Goal: Task Accomplishment & Management: Complete application form

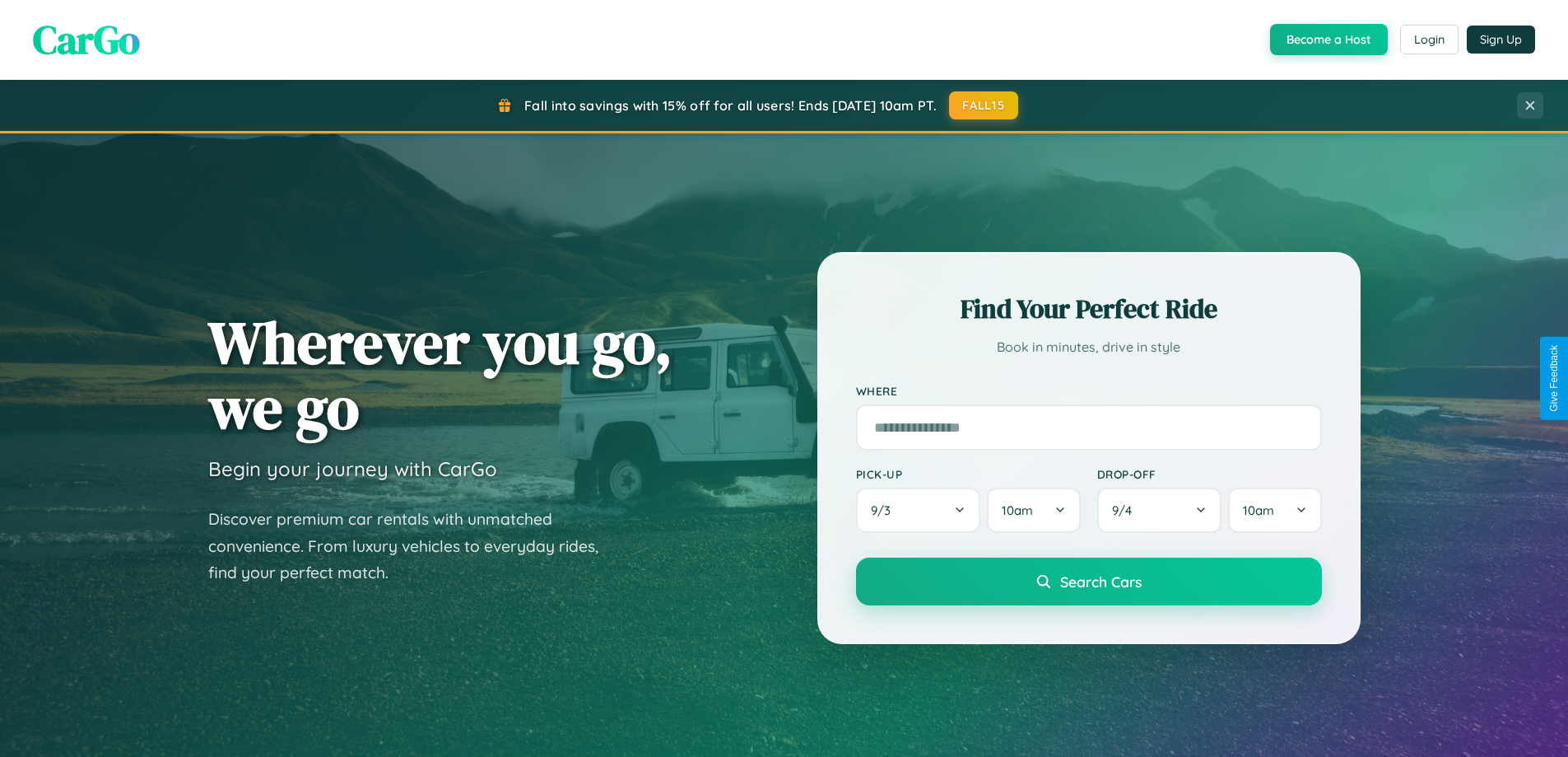
scroll to position [1133, 0]
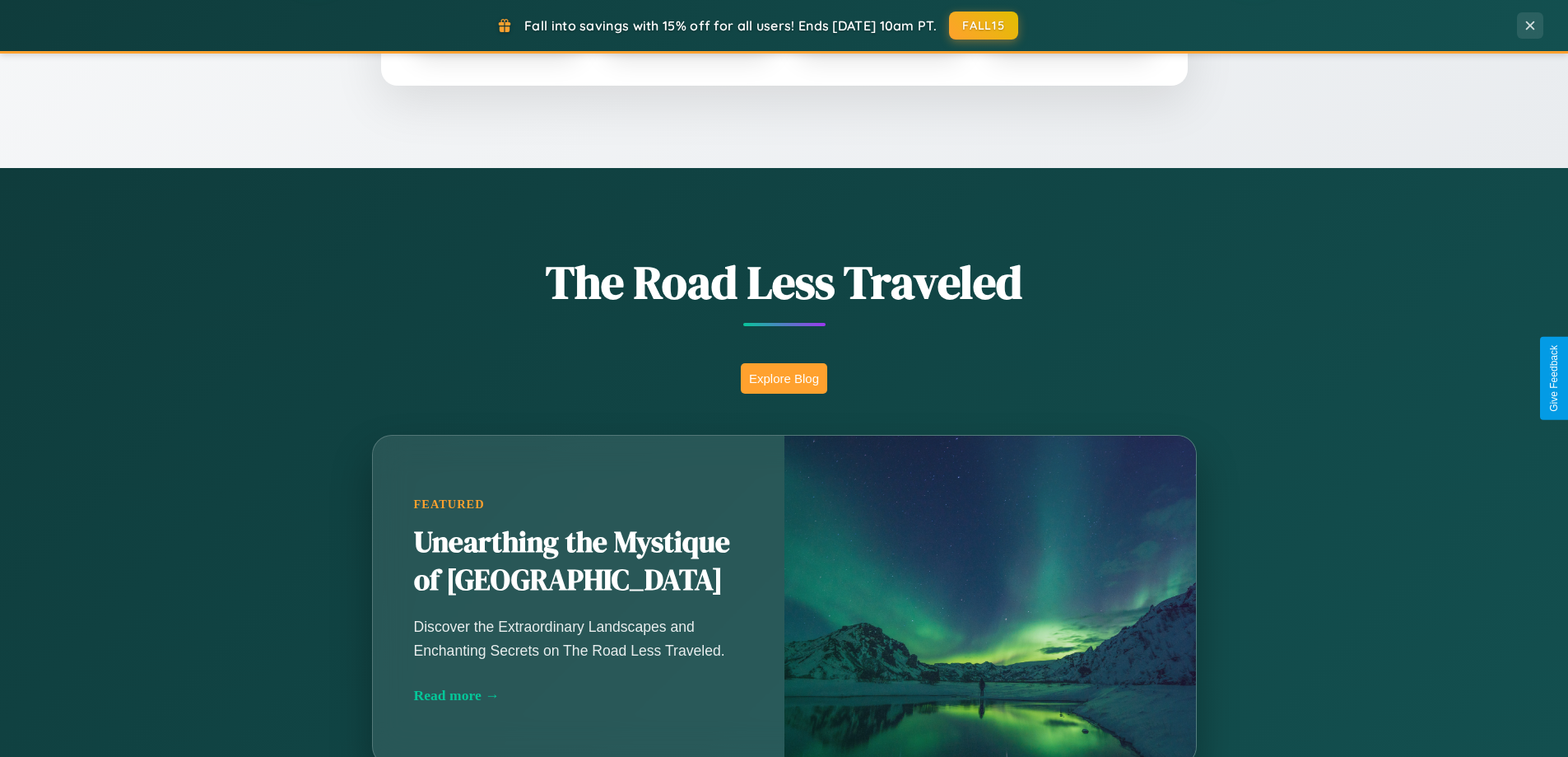
click at [784, 378] on button "Explore Blog" at bounding box center [784, 378] width 87 height 31
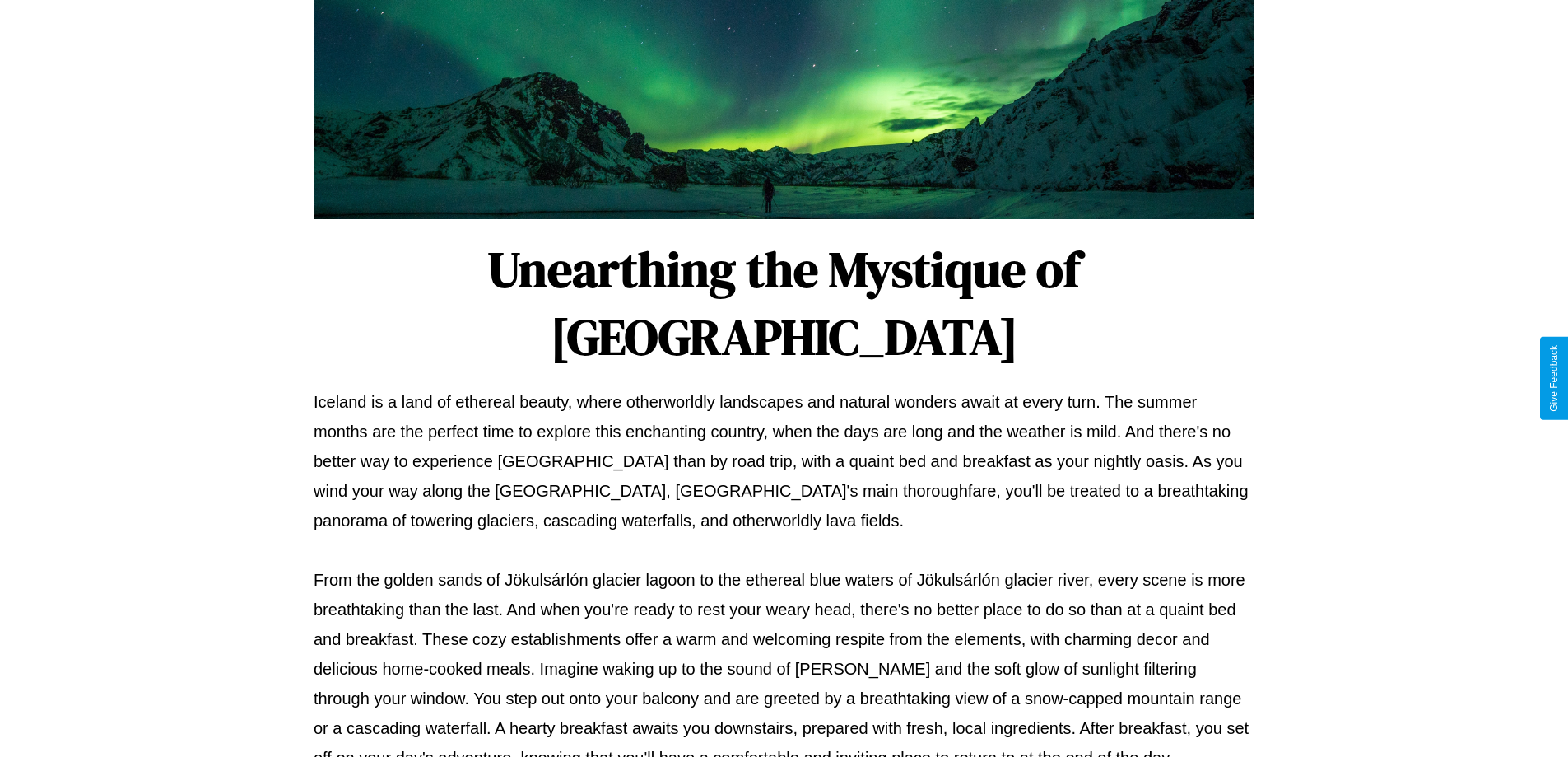
scroll to position [533, 0]
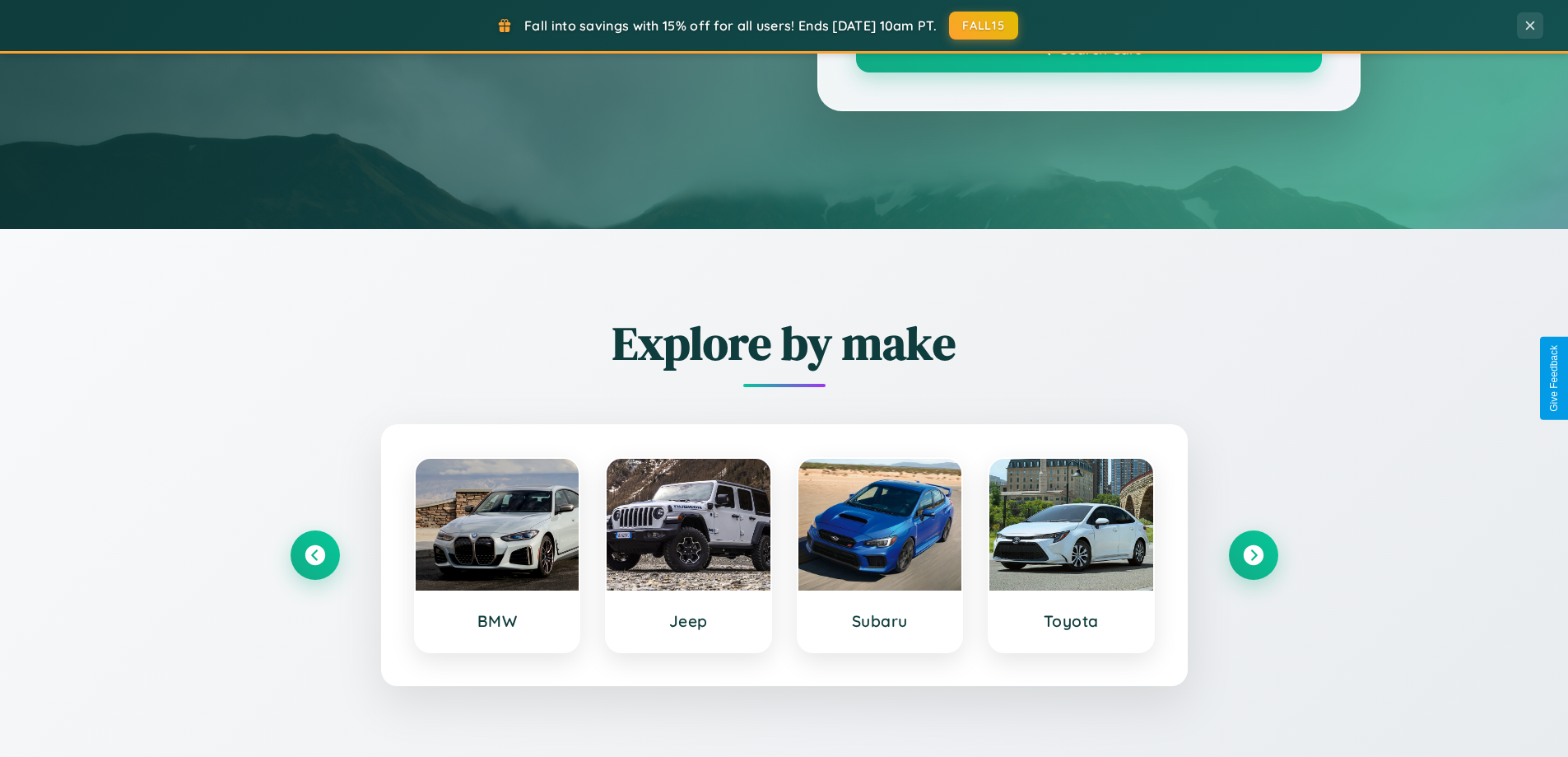
scroll to position [1133, 0]
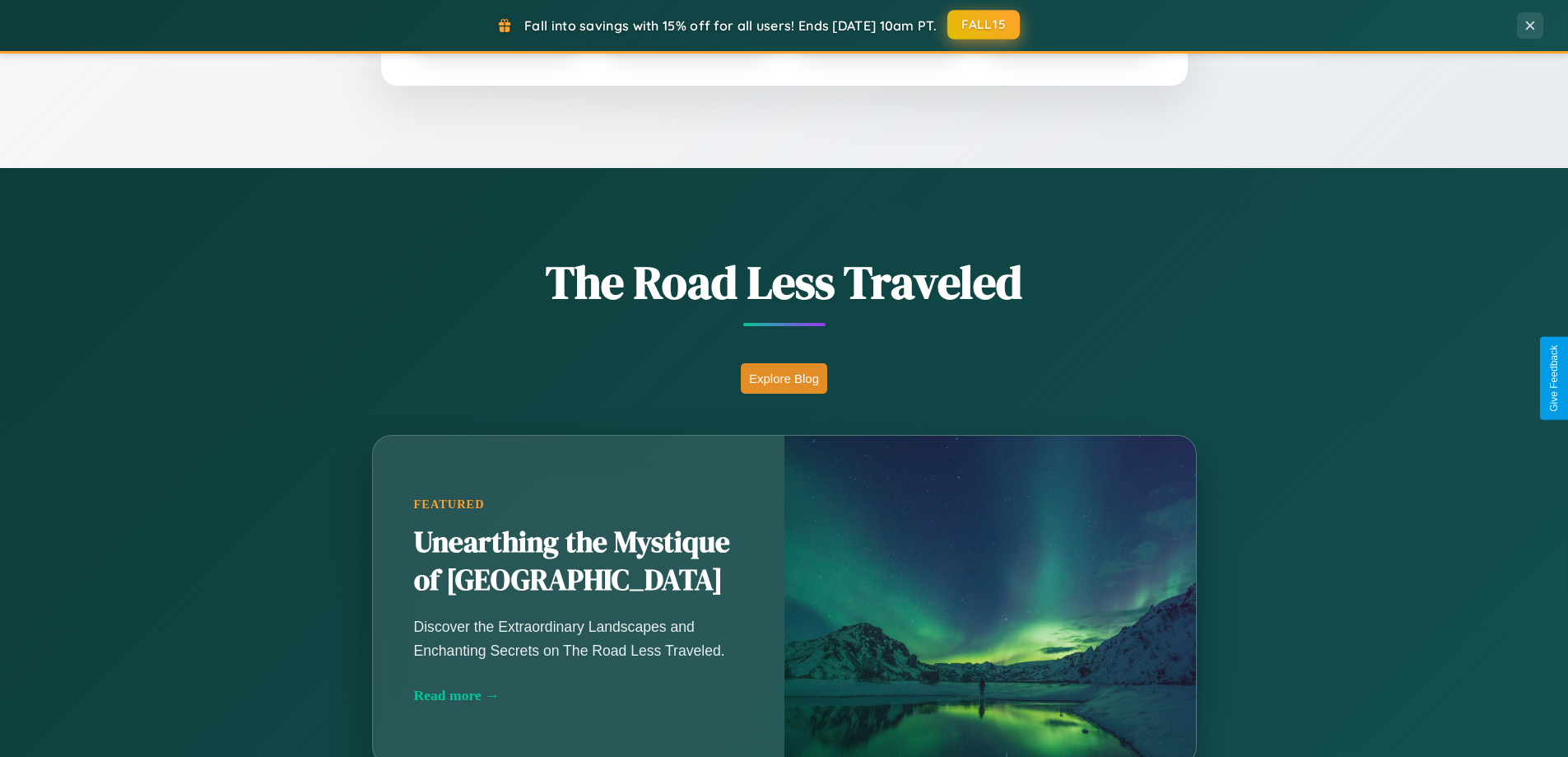
click at [985, 25] on button "FALL15" at bounding box center [984, 24] width 73 height 30
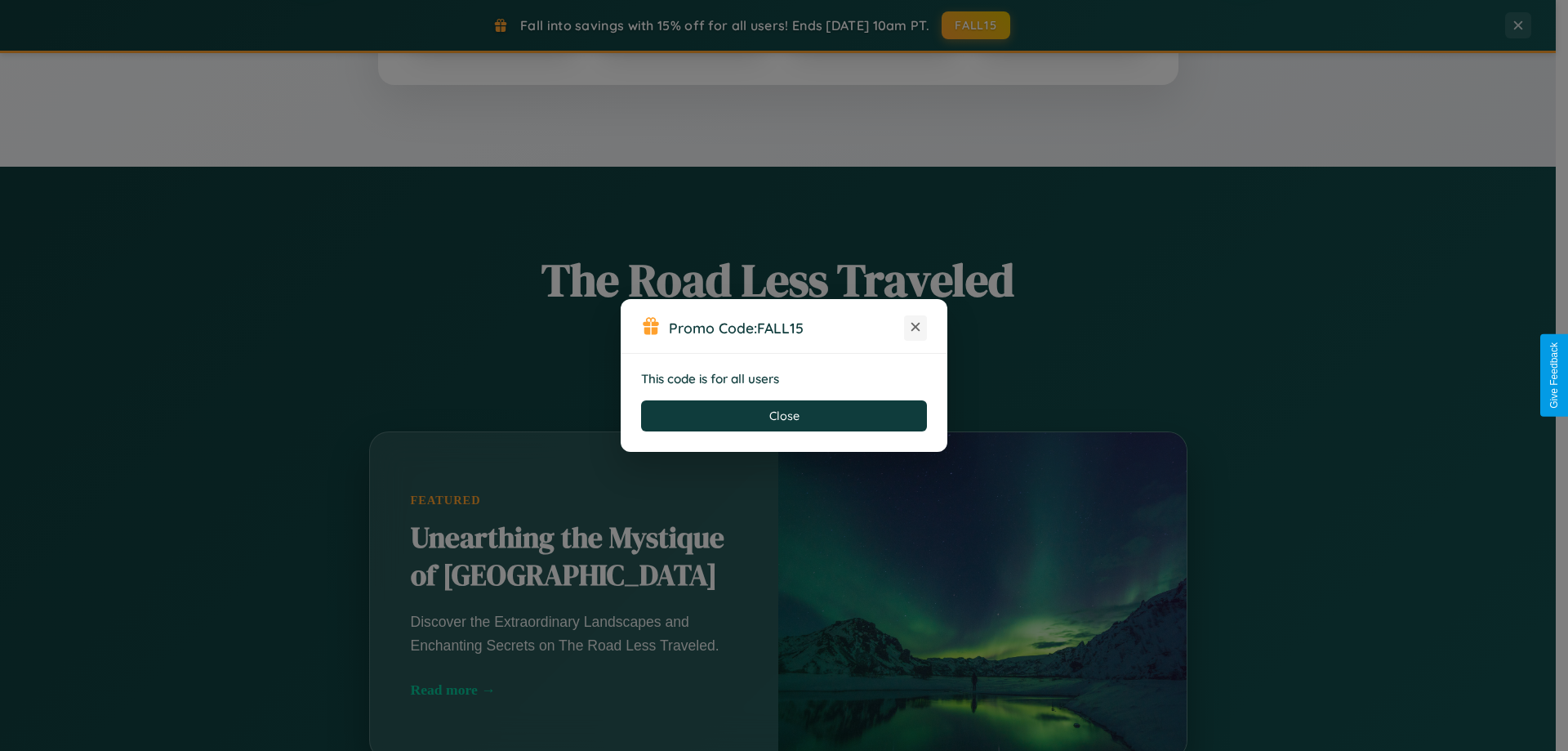
click at [916, 328] on icon at bounding box center [915, 326] width 16 height 16
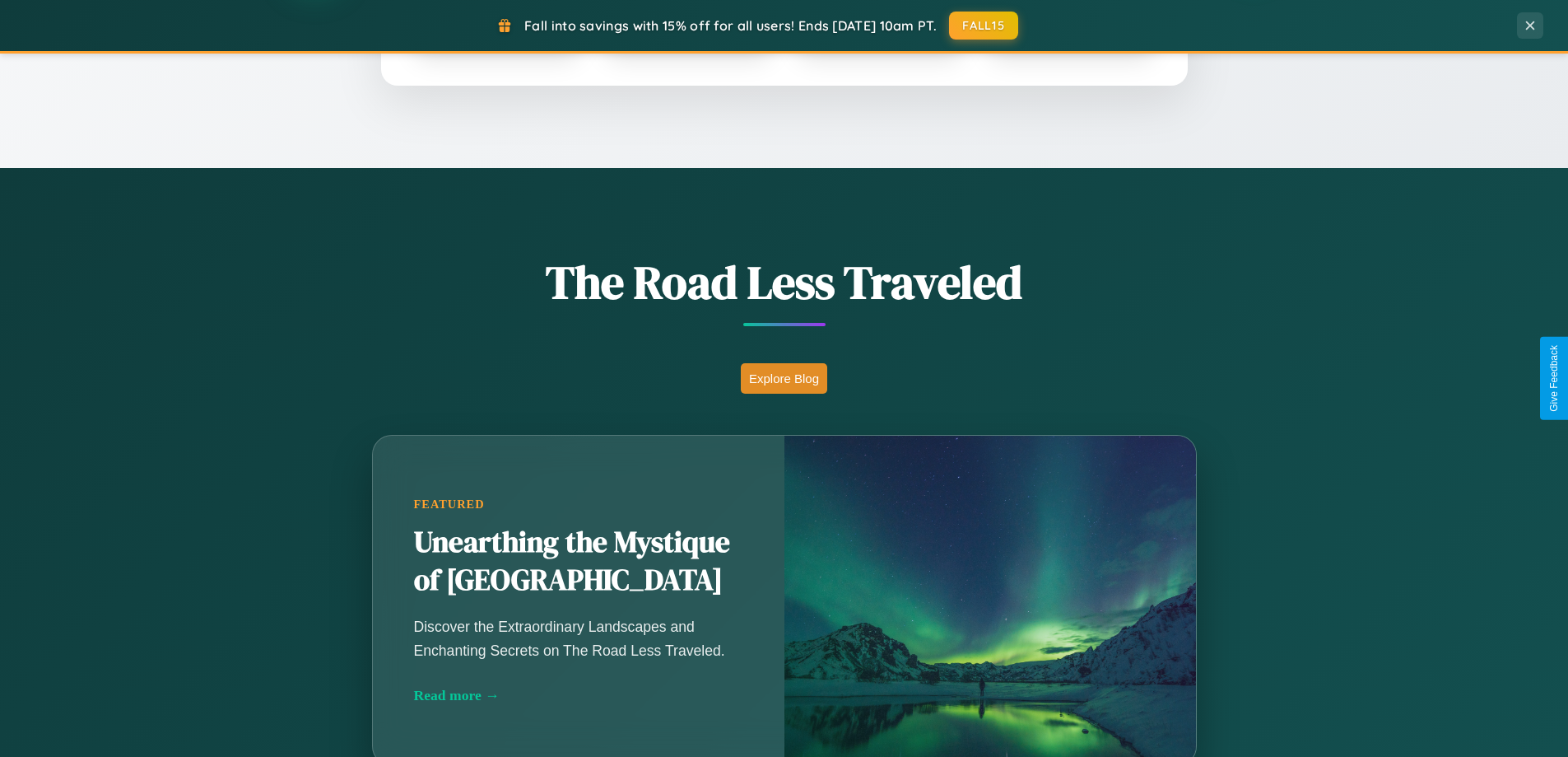
scroll to position [710, 0]
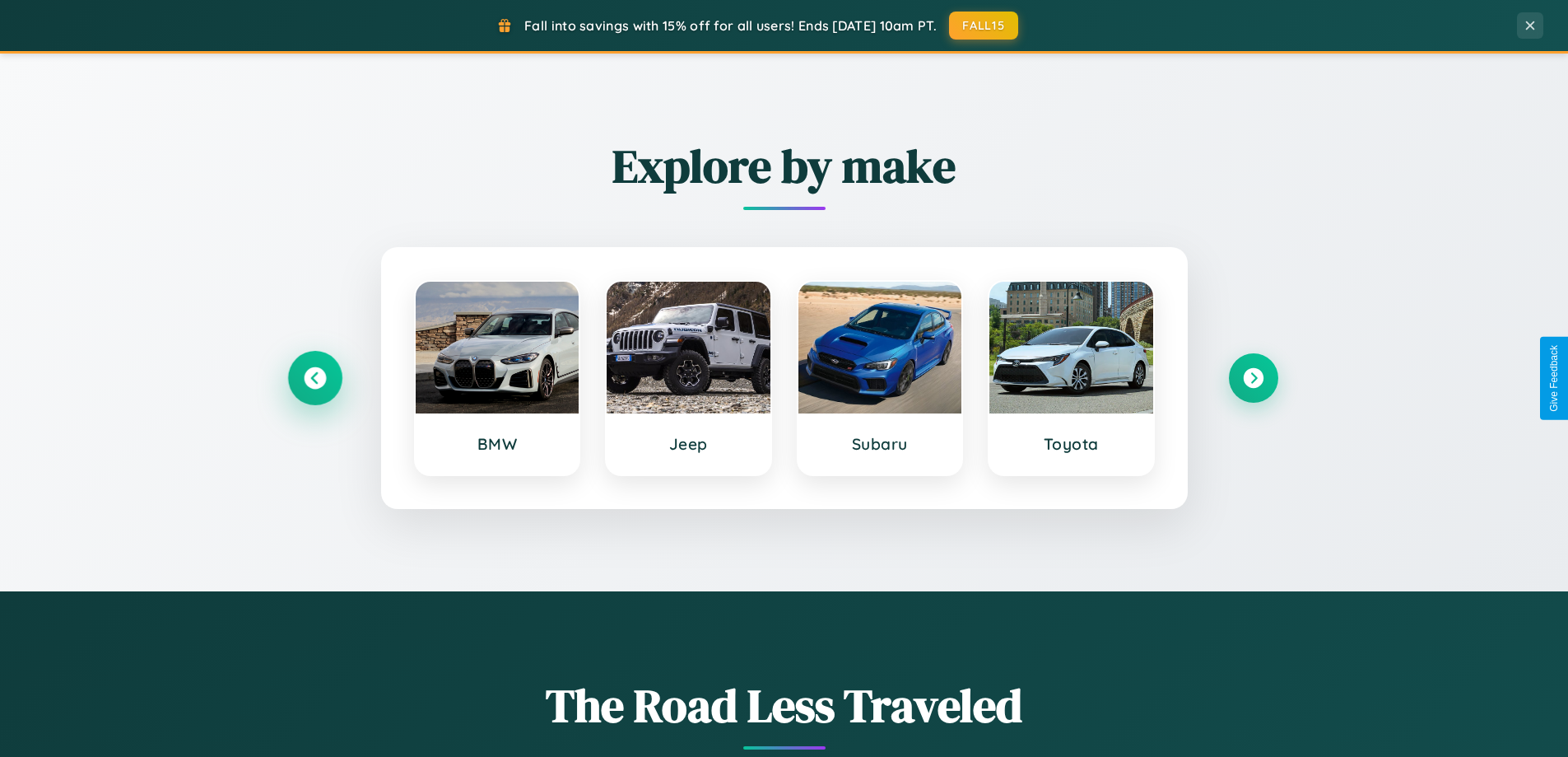
click at [315, 378] on icon at bounding box center [314, 378] width 22 height 22
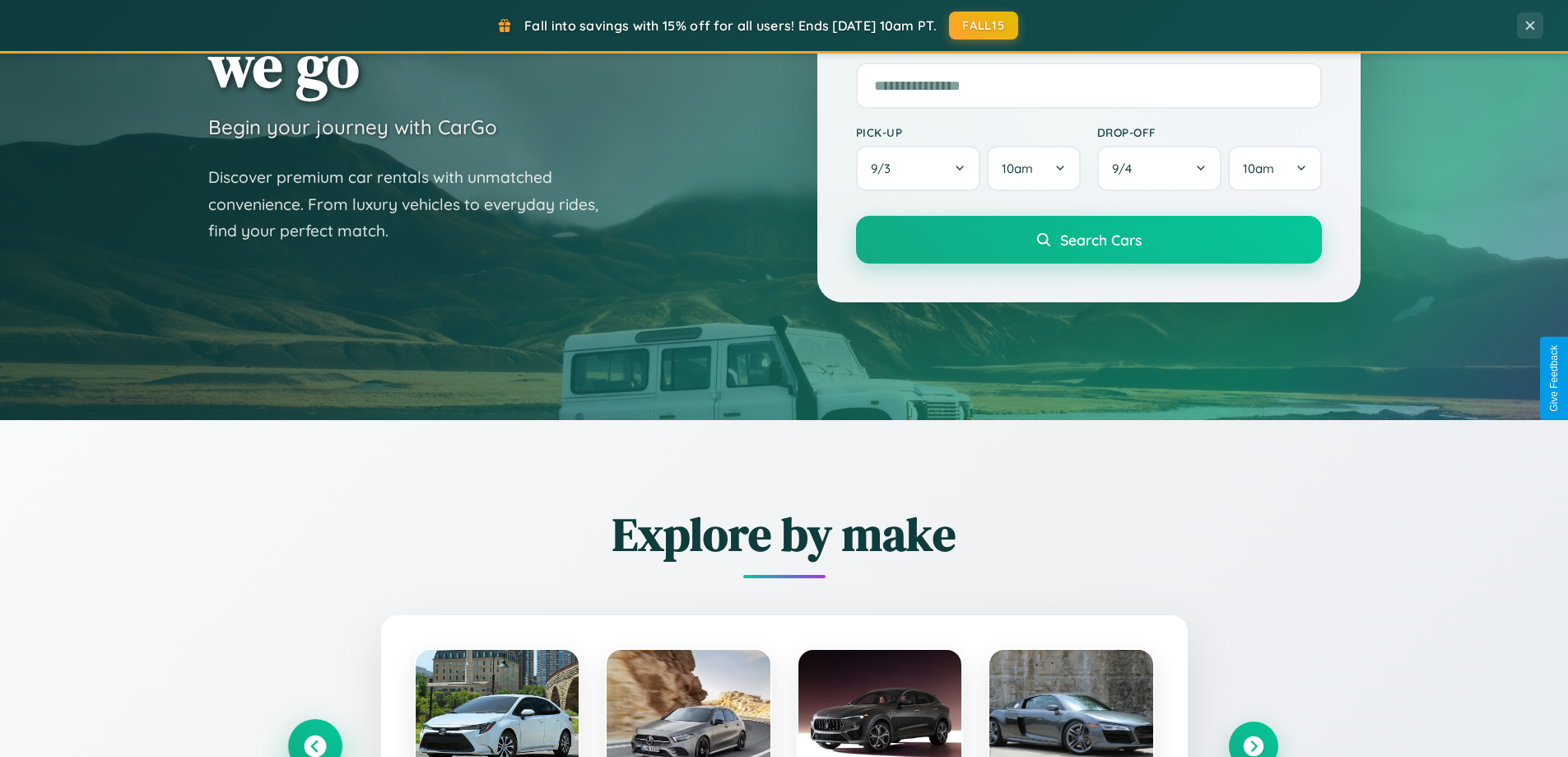
scroll to position [0, 0]
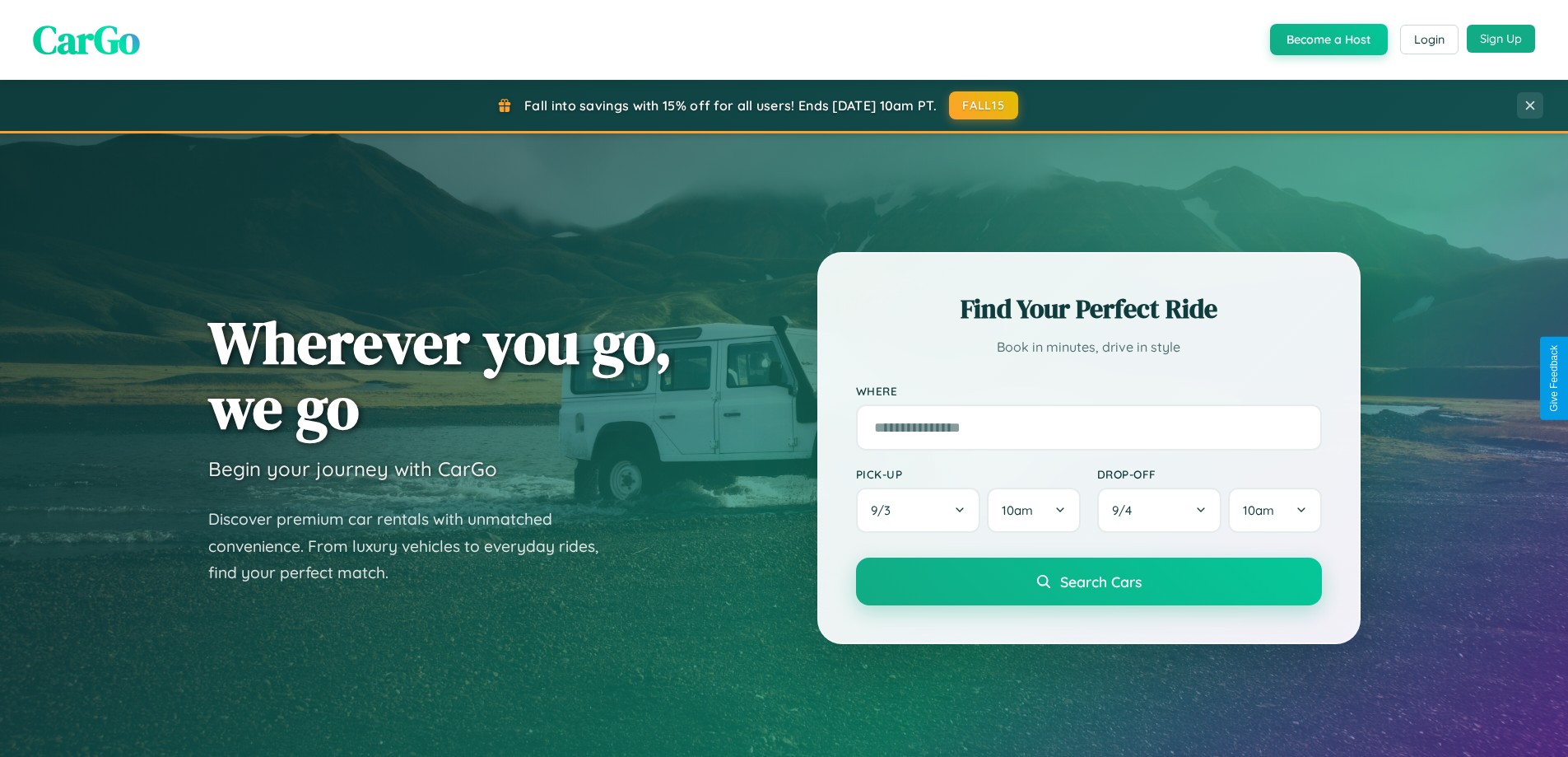
click at [1501, 39] on button "Sign Up" at bounding box center [1501, 38] width 69 height 28
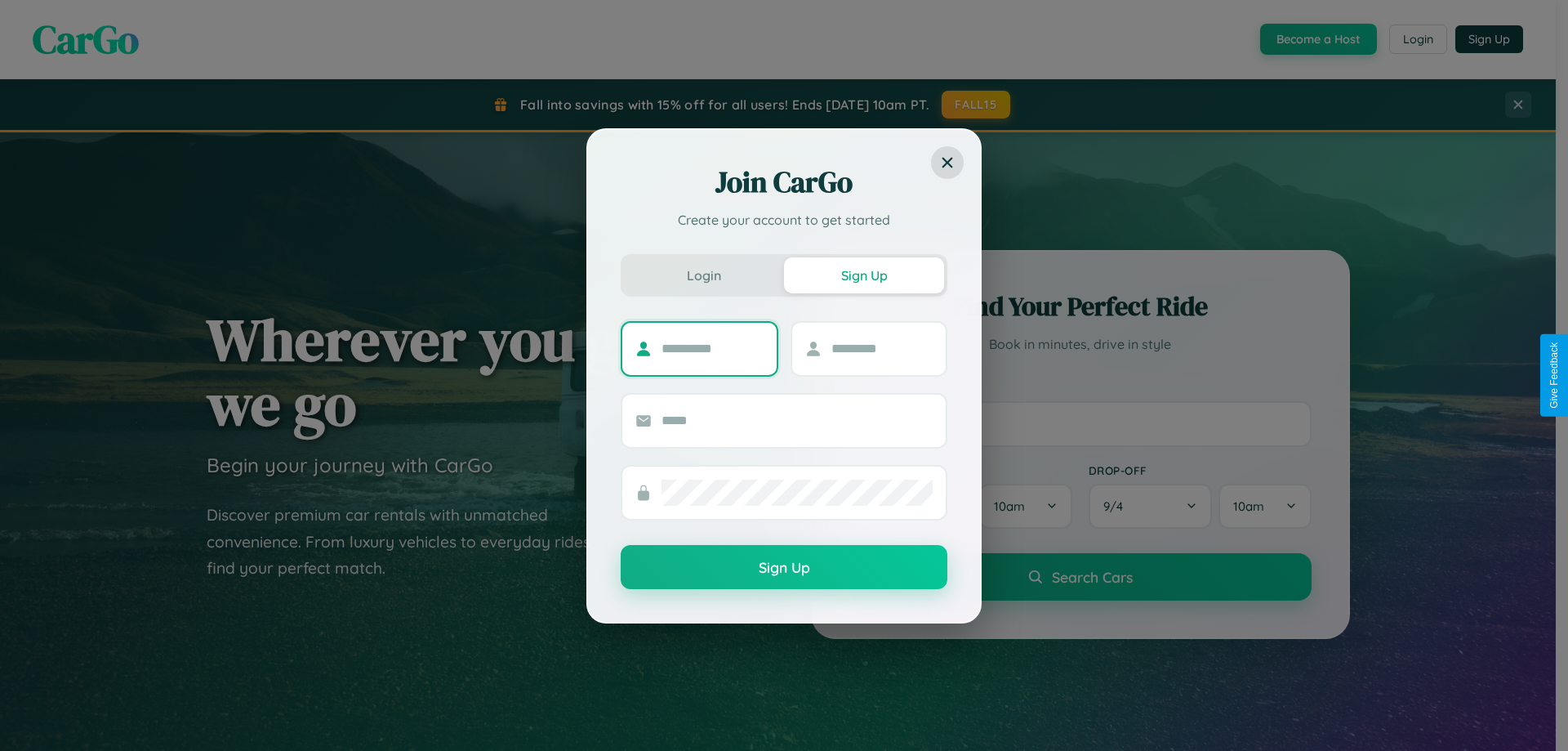
click at [712, 348] on input "text" at bounding box center [713, 349] width 102 height 27
type input "*****"
click at [882, 348] on input "text" at bounding box center [882, 349] width 102 height 27
type input "*****"
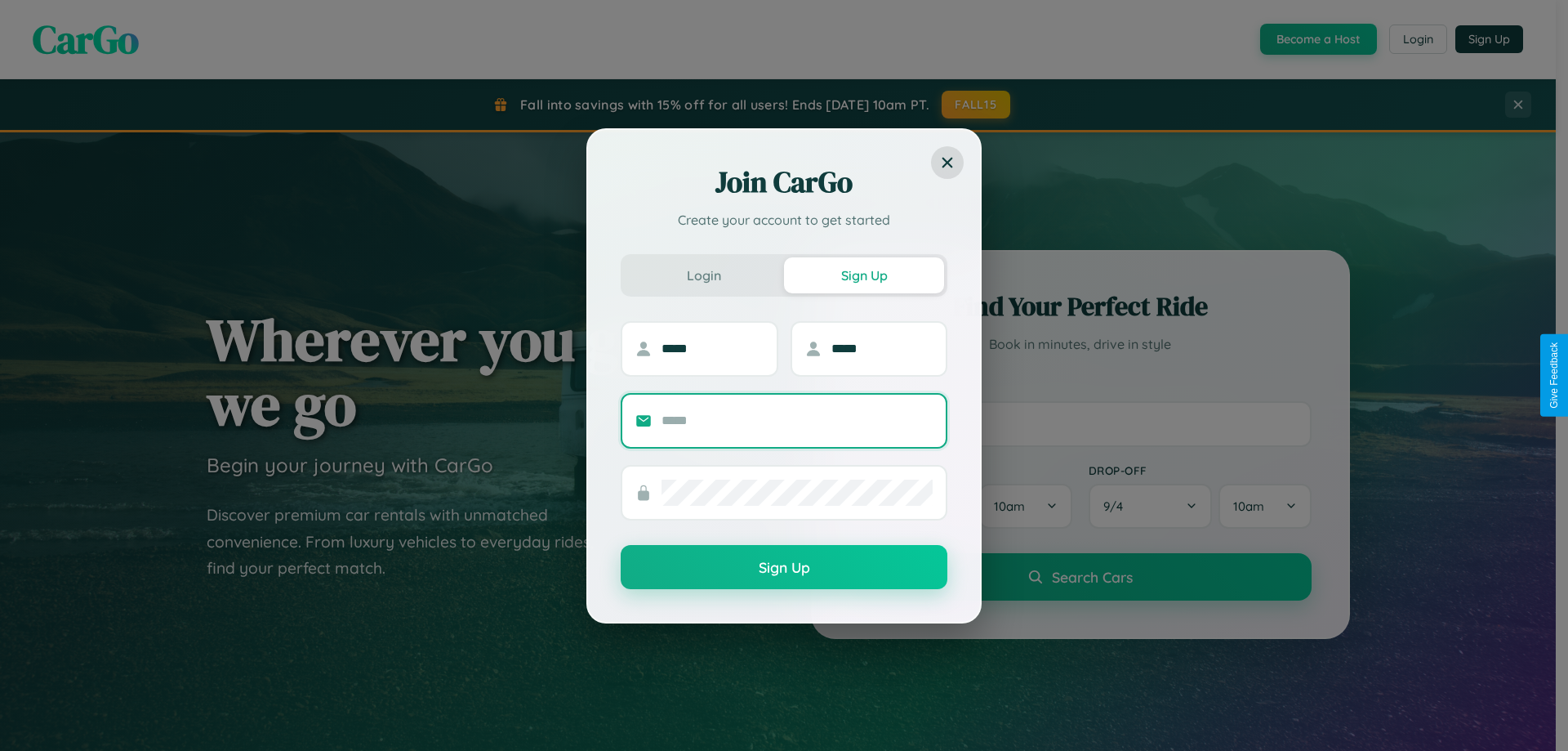
click at [797, 420] on input "text" at bounding box center [797, 420] width 271 height 27
type input "**********"
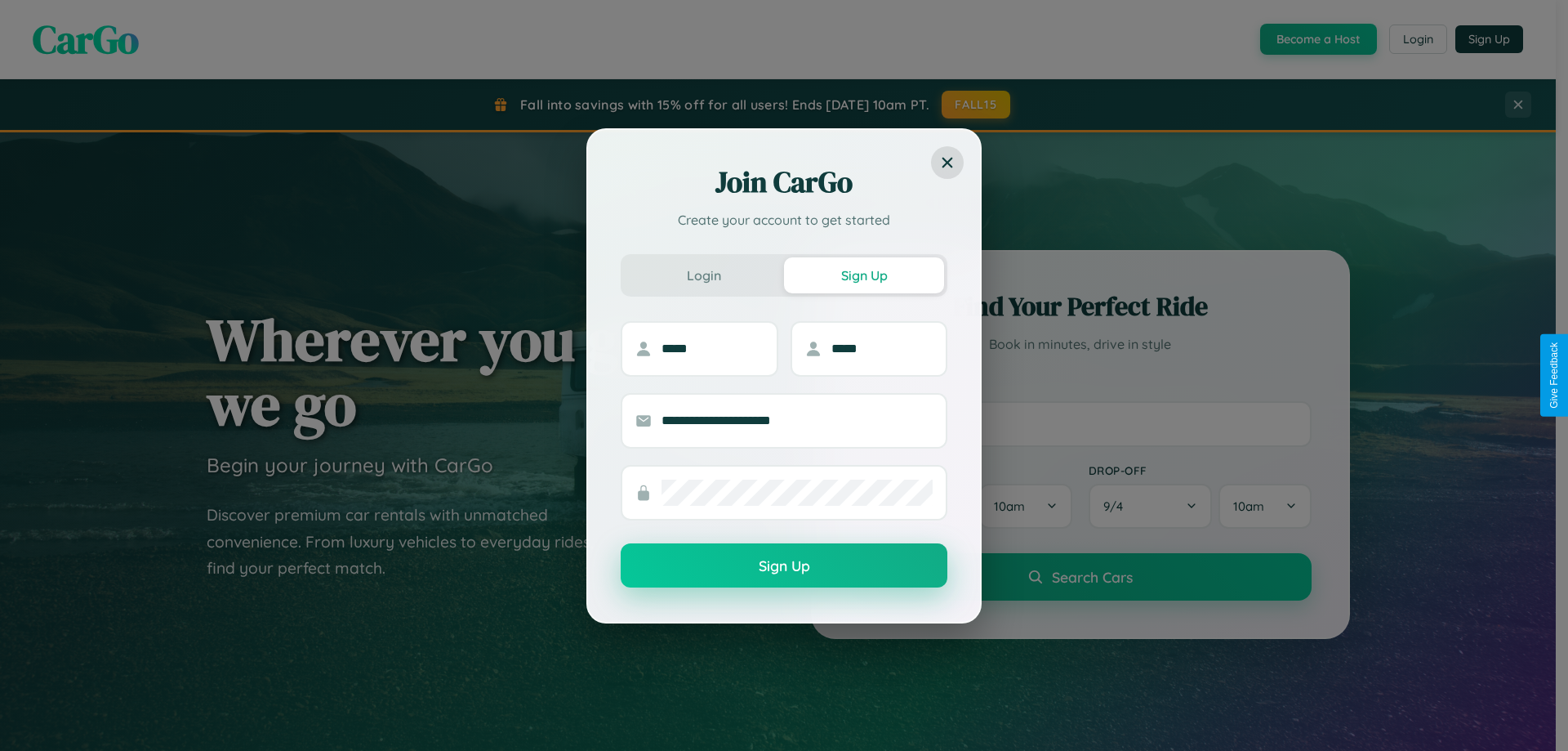
click at [784, 566] on button "Sign Up" at bounding box center [784, 565] width 327 height 45
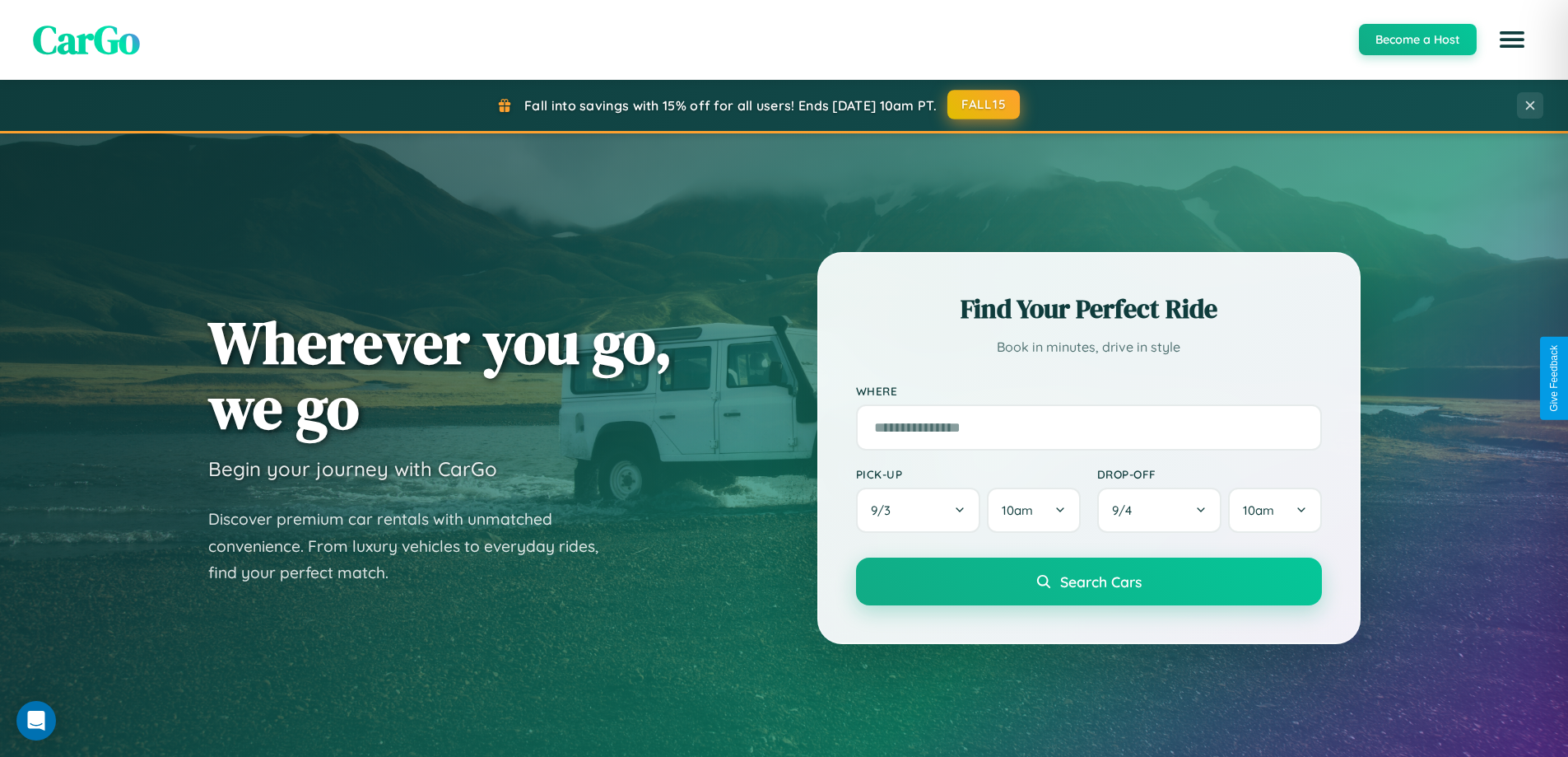
click at [985, 105] on button "FALL15" at bounding box center [984, 104] width 73 height 30
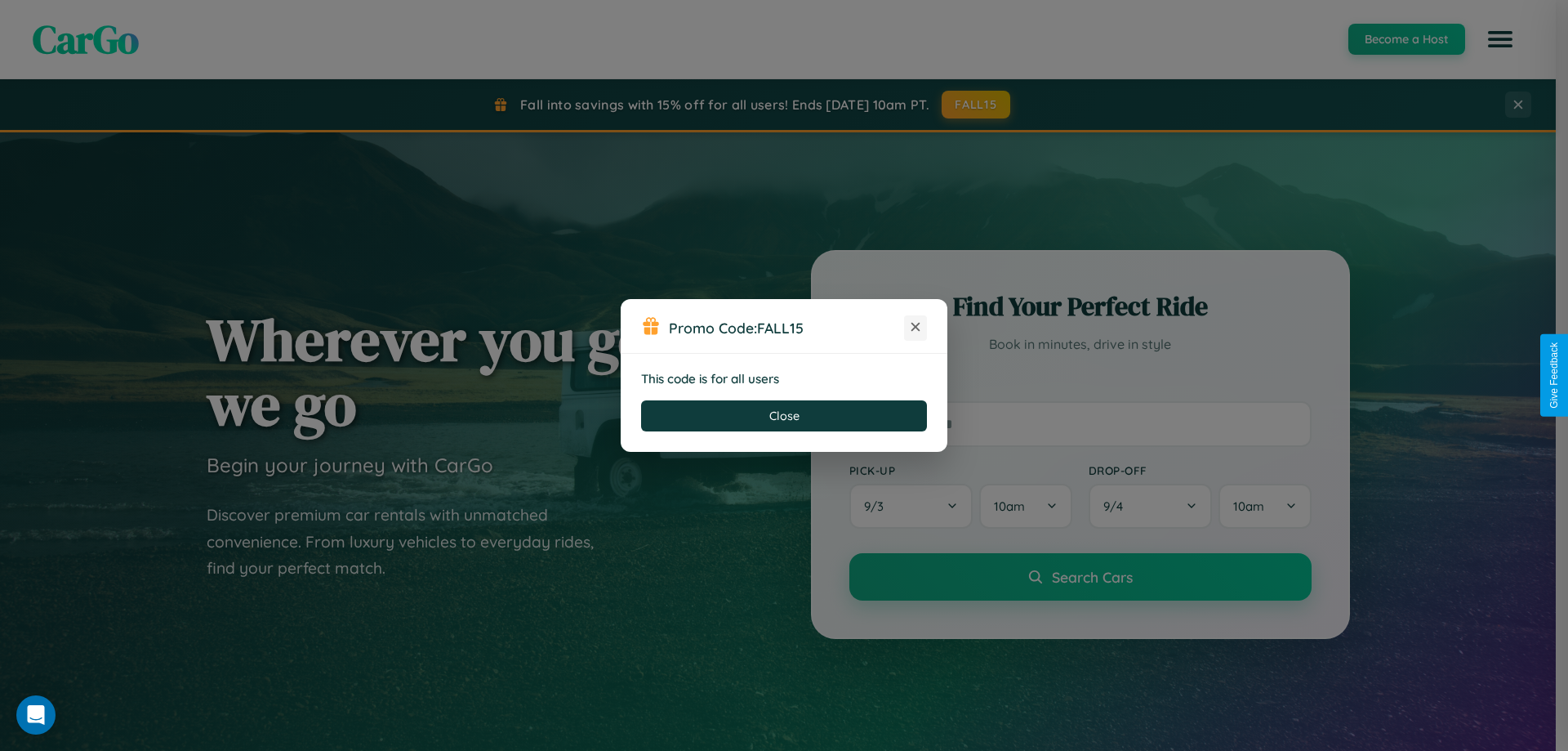
click at [916, 328] on icon at bounding box center [915, 326] width 16 height 16
